Goal: Task Accomplishment & Management: Use online tool/utility

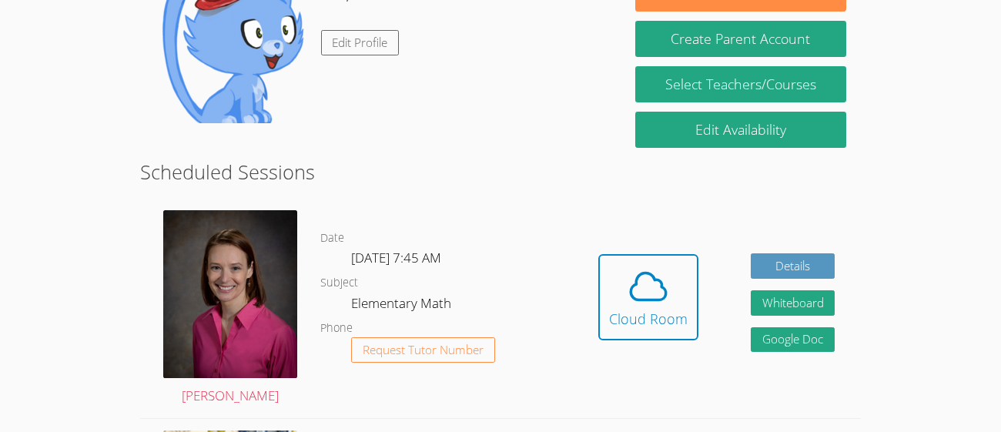
scroll to position [295, 0]
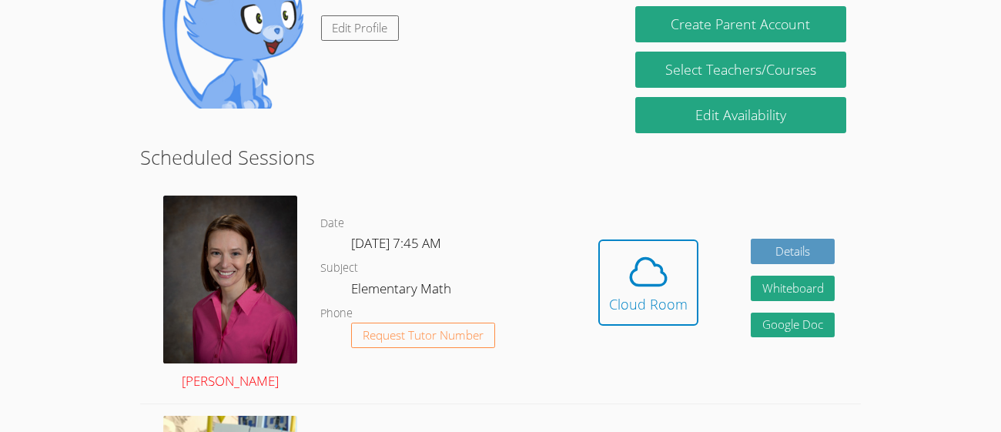
click at [211, 242] on img at bounding box center [230, 280] width 134 height 168
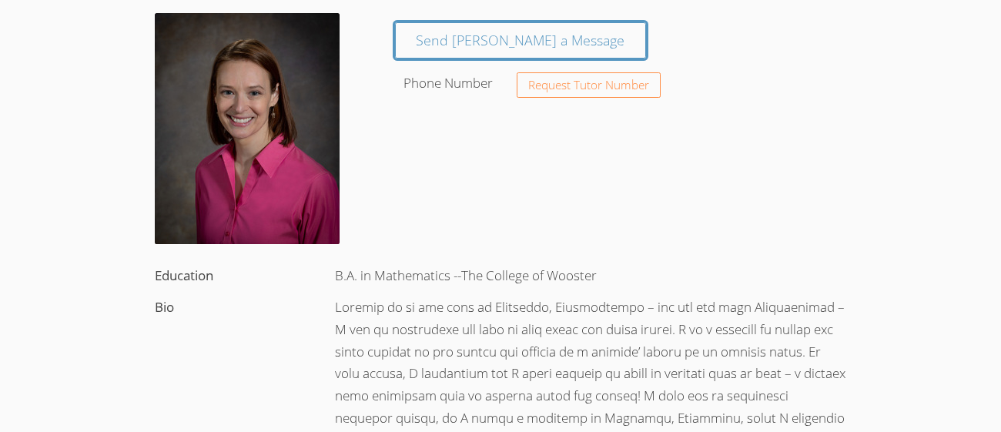
scroll to position [110, 0]
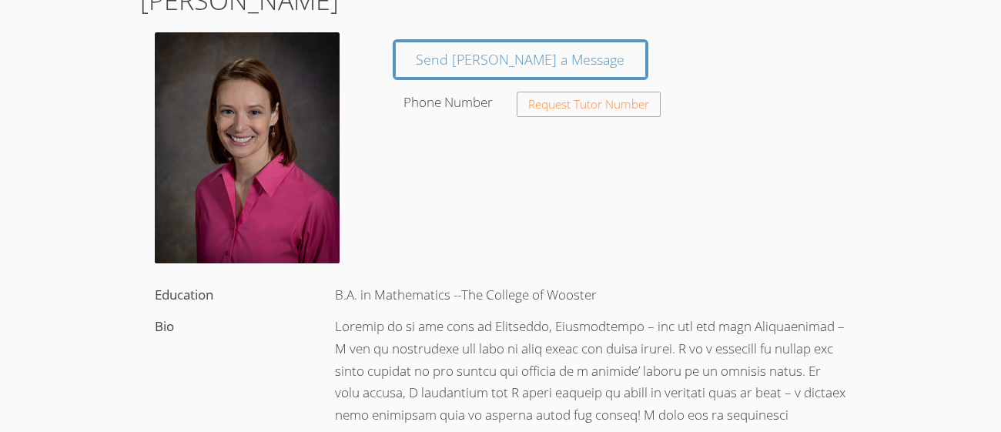
click at [300, 124] on img at bounding box center [247, 147] width 185 height 231
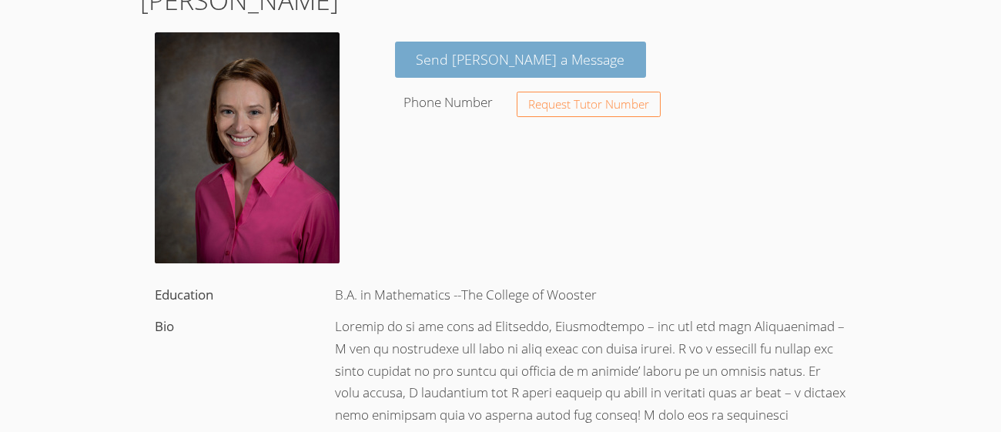
click at [432, 60] on link "Send Rebecca a Message" at bounding box center [521, 60] width 252 height 36
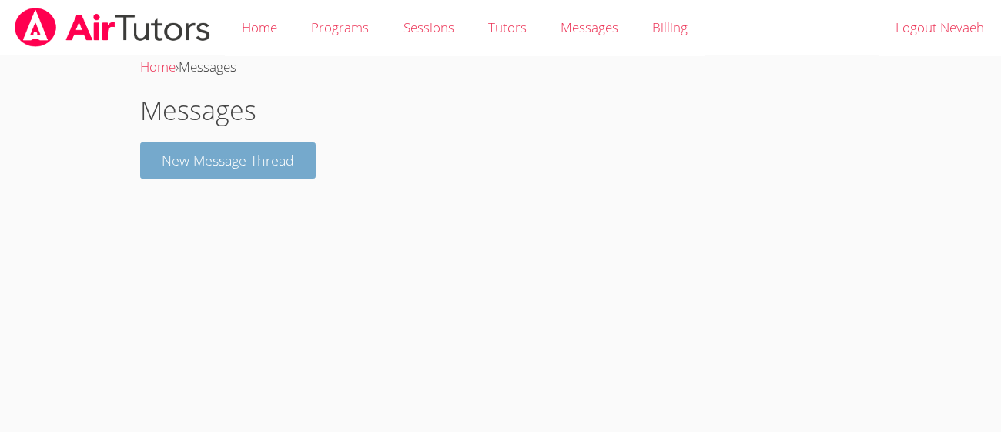
click at [173, 154] on button "New Message Thread" at bounding box center [228, 161] width 176 height 36
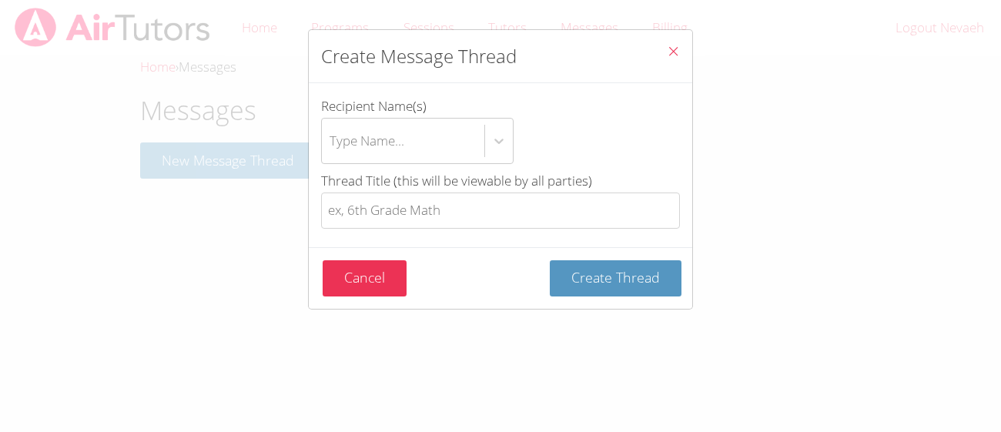
click at [668, 53] on icon "Close" at bounding box center [673, 51] width 13 height 13
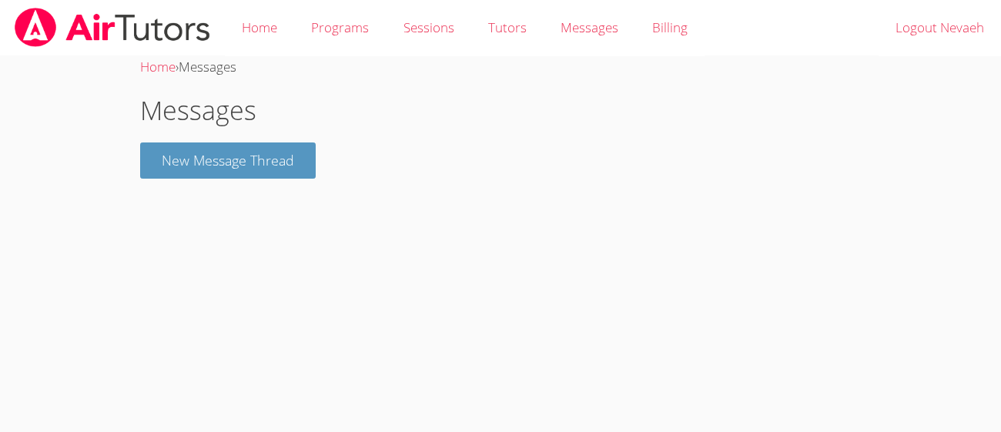
click at [22, 26] on img at bounding box center [112, 27] width 199 height 39
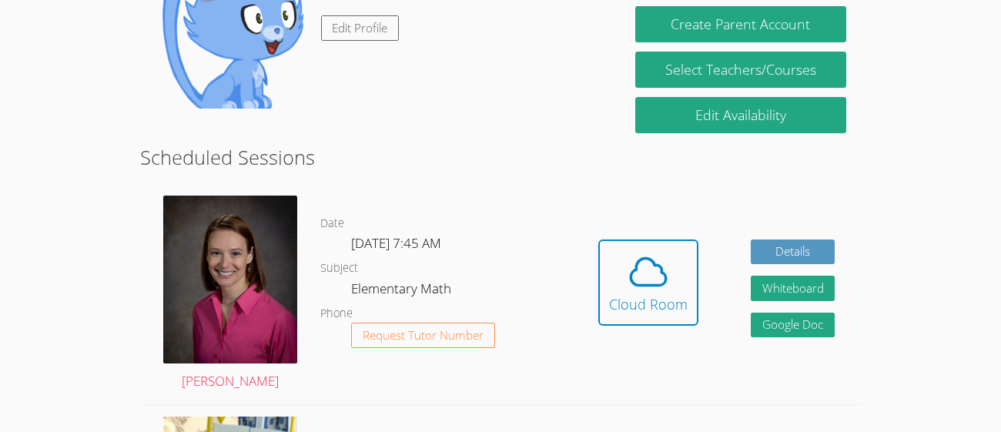
scroll to position [248, 0]
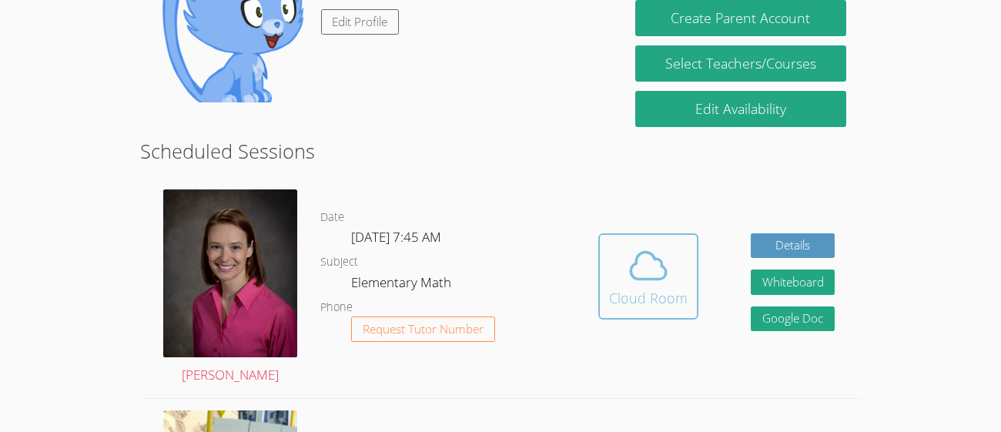
click at [632, 296] on div "Cloud Room" at bounding box center [648, 298] width 79 height 22
click at [667, 283] on icon at bounding box center [648, 265] width 43 height 43
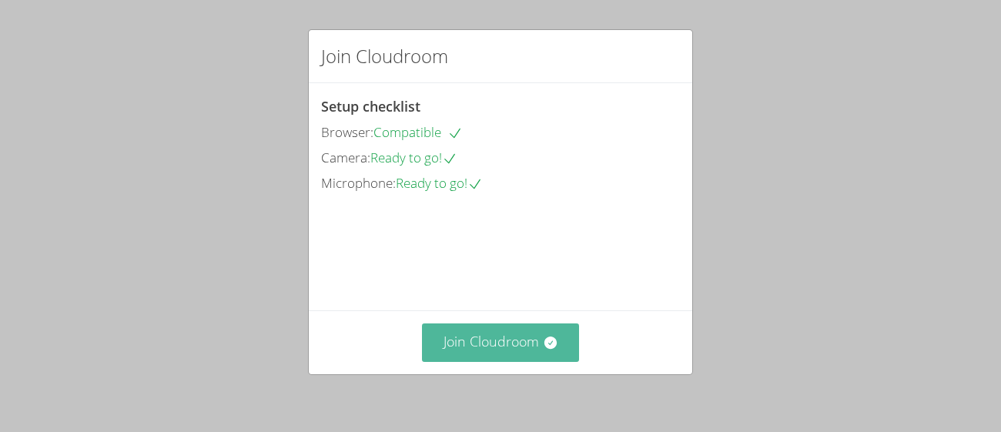
click at [491, 346] on button "Join Cloudroom" at bounding box center [501, 343] width 158 height 38
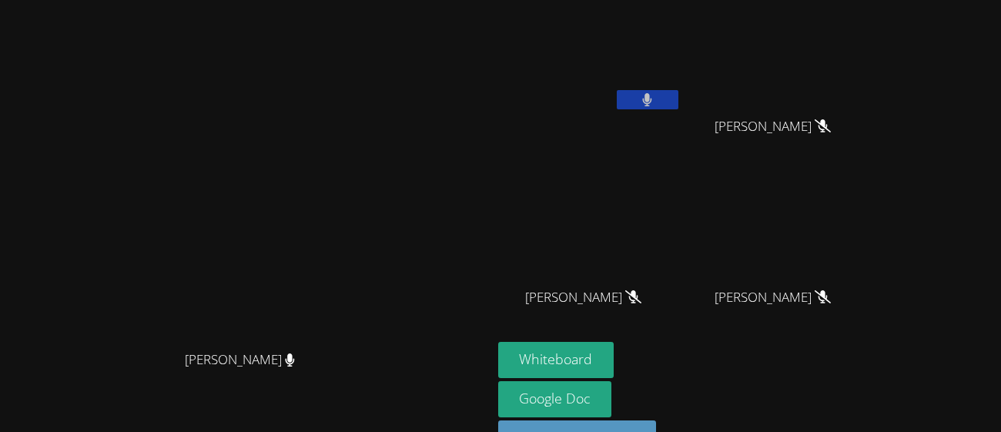
click at [679, 102] on button at bounding box center [648, 99] width 62 height 19
click at [656, 100] on icon at bounding box center [647, 99] width 16 height 13
click at [679, 105] on button at bounding box center [648, 99] width 62 height 19
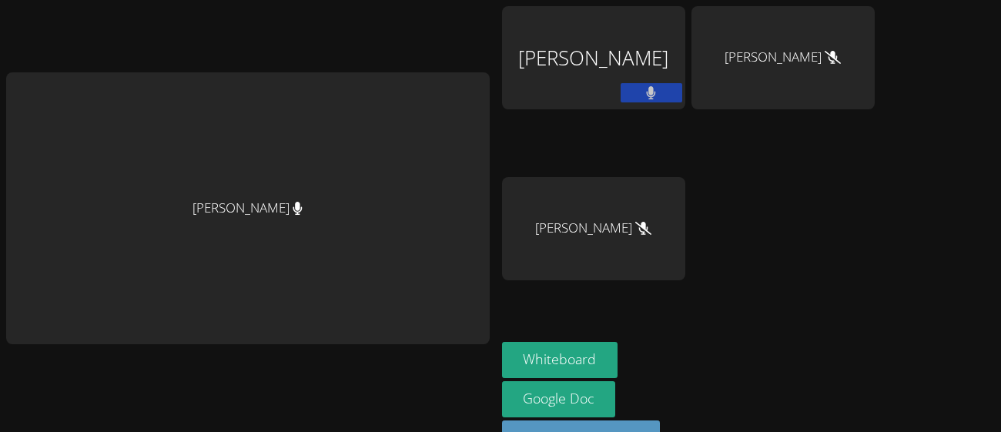
click at [419, 318] on div "[PERSON_NAME]" at bounding box center [248, 208] width 484 height 272
click at [364, 263] on div "[PERSON_NAME]" at bounding box center [248, 208] width 484 height 272
click at [679, 101] on button at bounding box center [652, 92] width 62 height 19
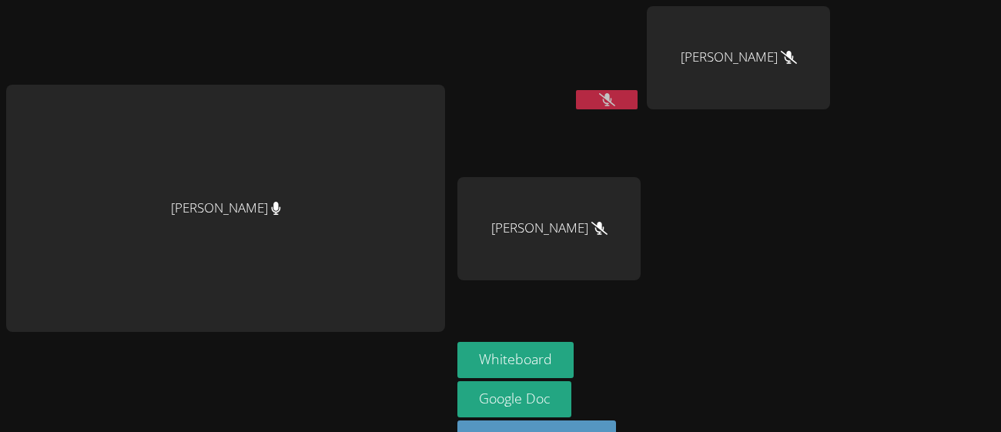
click at [755, 83] on div "[PERSON_NAME]" at bounding box center [738, 57] width 183 height 103
click at [781, 70] on div "[PERSON_NAME]" at bounding box center [738, 57] width 183 height 103
click at [780, 95] on div "[PERSON_NAME]" at bounding box center [738, 57] width 183 height 103
click at [783, 98] on div "[PERSON_NAME]" at bounding box center [738, 57] width 183 height 103
click at [783, 103] on div "[PERSON_NAME]" at bounding box center [738, 57] width 183 height 103
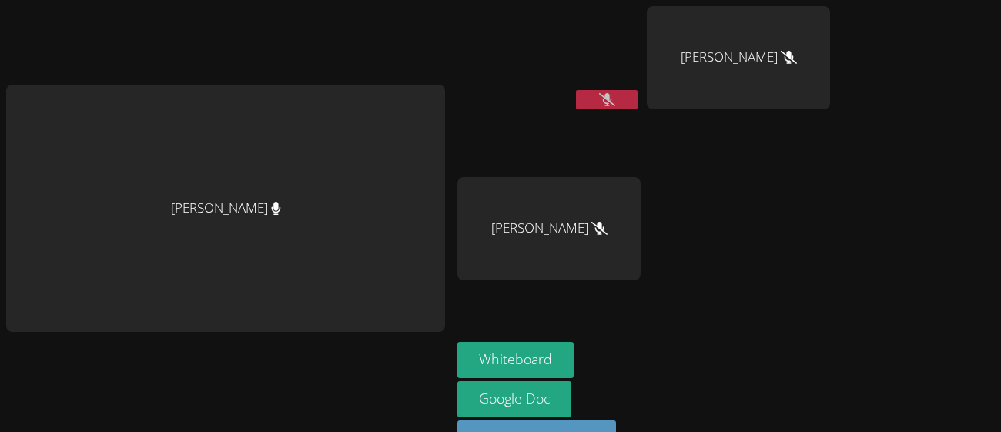
click at [635, 240] on div "[PERSON_NAME]" at bounding box center [549, 228] width 183 height 103
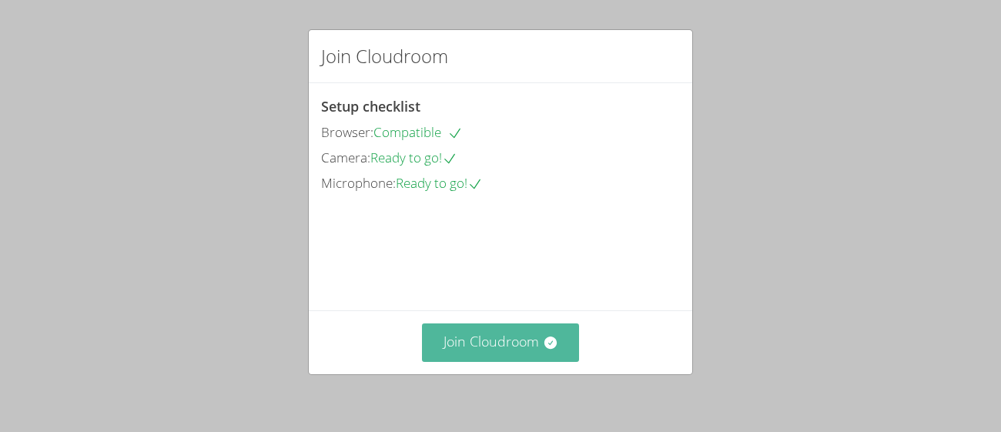
click at [545, 334] on button "Join Cloudroom" at bounding box center [501, 343] width 158 height 38
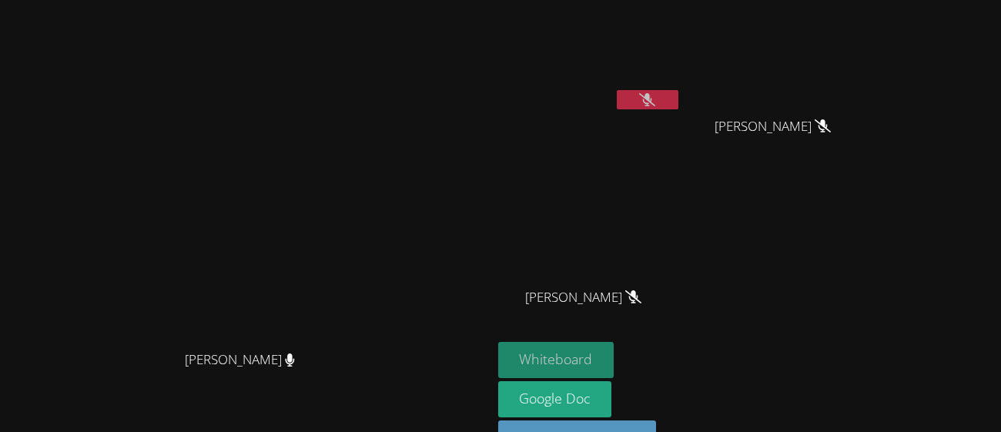
click at [615, 360] on button "Whiteboard" at bounding box center [556, 360] width 116 height 36
click at [295, 367] on icon at bounding box center [290, 360] width 10 height 13
click at [656, 99] on icon at bounding box center [647, 99] width 16 height 13
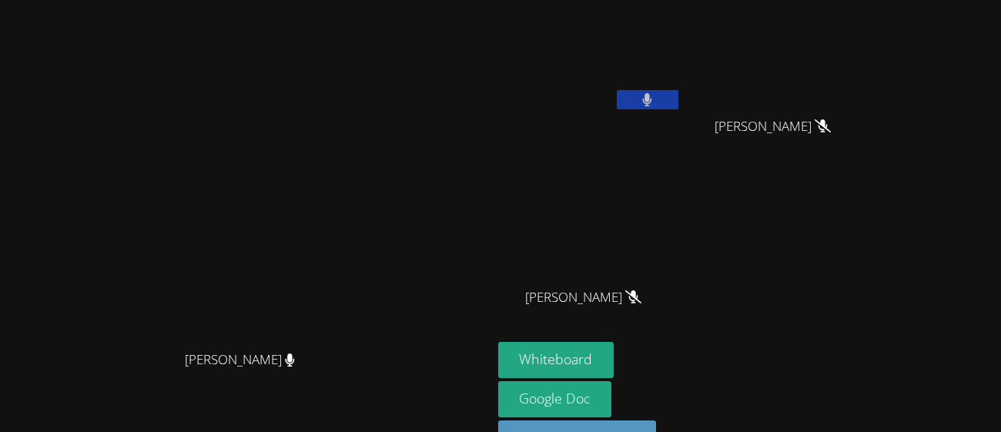
click at [679, 96] on button at bounding box center [648, 99] width 62 height 19
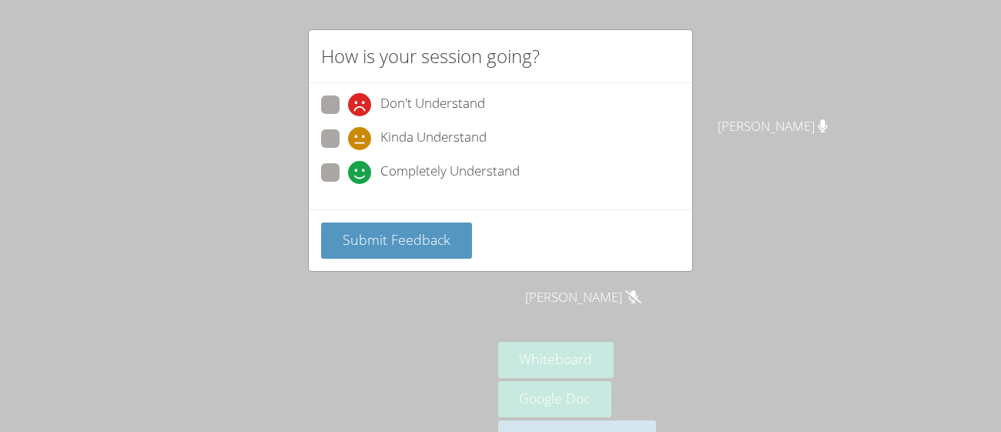
click at [348, 184] on span at bounding box center [348, 184] width 0 height 0
click at [348, 163] on input "Completely Understand" at bounding box center [354, 169] width 13 height 13
radio input "true"
click at [364, 218] on div "Submit Feedback" at bounding box center [501, 241] width 384 height 62
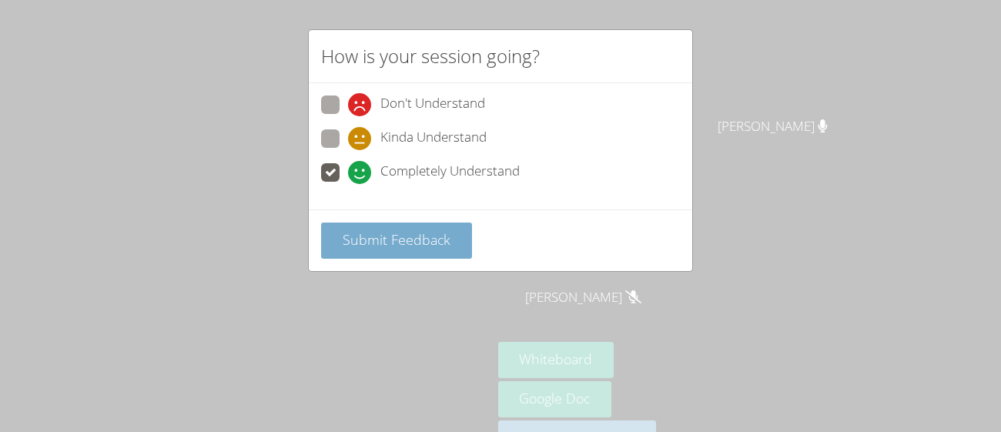
click at [368, 239] on span "Submit Feedback" at bounding box center [397, 239] width 108 height 18
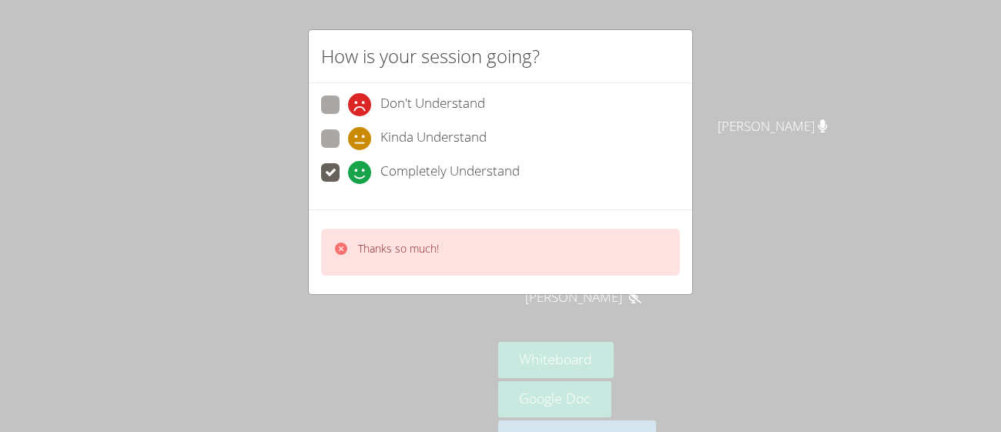
click at [368, 293] on div "Thanks so much!" at bounding box center [501, 252] width 384 height 85
click at [290, 186] on div "How is your session going? Don't Understand Kinda Understand Completely Underst…" at bounding box center [500, 216] width 1001 height 432
click at [348, 150] on span at bounding box center [348, 150] width 0 height 0
click at [348, 136] on input "Kinda Understand" at bounding box center [354, 135] width 13 height 13
radio input "true"
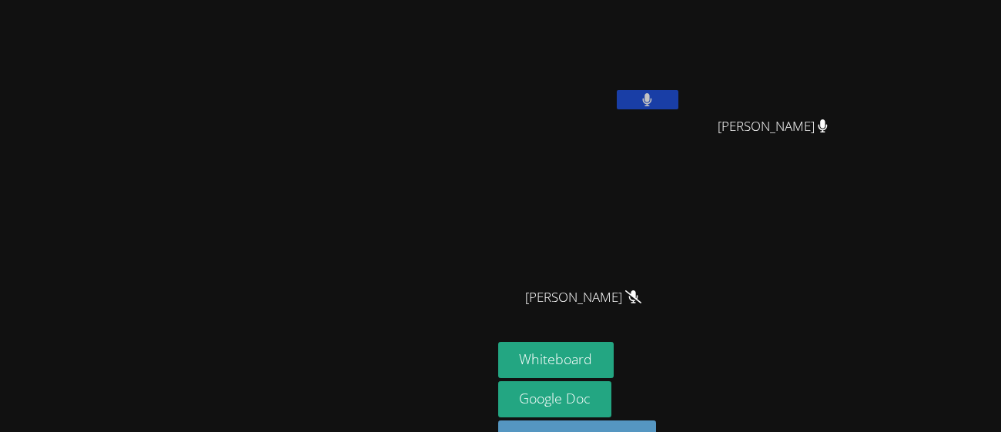
click at [344, 283] on video at bounding box center [245, 208] width 231 height 270
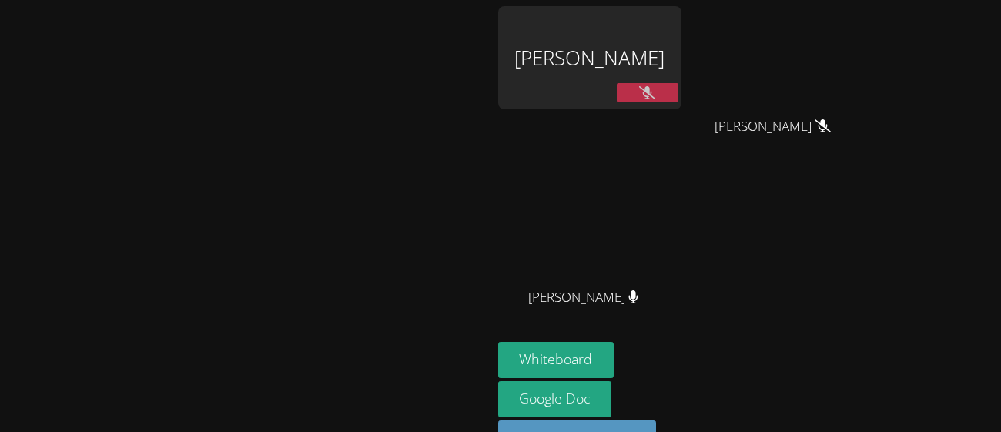
click at [673, 62] on div "[PERSON_NAME]" at bounding box center [589, 57] width 183 height 103
click at [676, 86] on div "[PERSON_NAME]" at bounding box center [589, 57] width 183 height 103
click at [675, 146] on div "[PERSON_NAME]" at bounding box center [589, 88] width 183 height 165
click at [681, 98] on div "[PERSON_NAME]" at bounding box center [589, 57] width 183 height 103
